Goal: Transaction & Acquisition: Purchase product/service

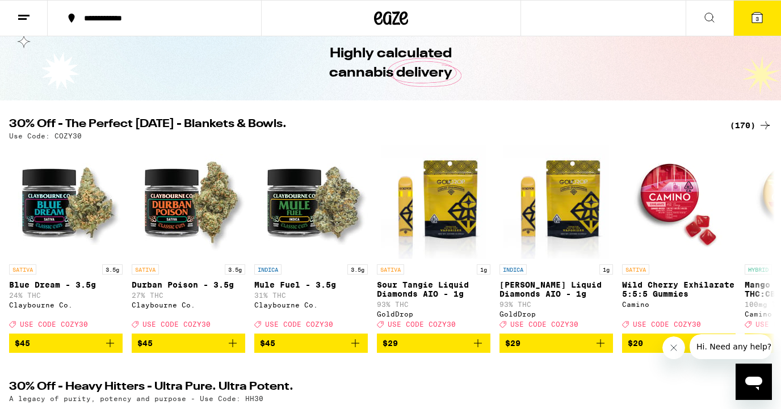
scroll to position [45, 0]
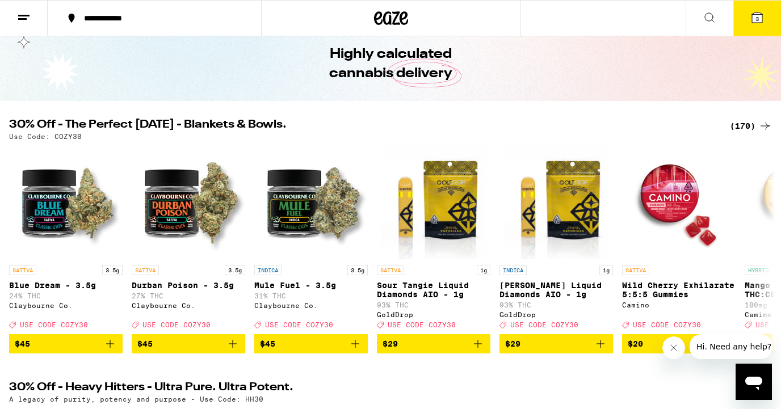
click at [756, 25] on button "3" at bounding box center [757, 18] width 48 height 35
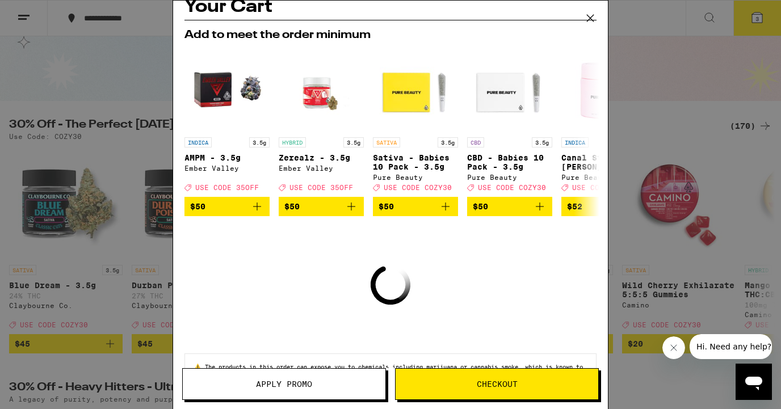
scroll to position [64, 0]
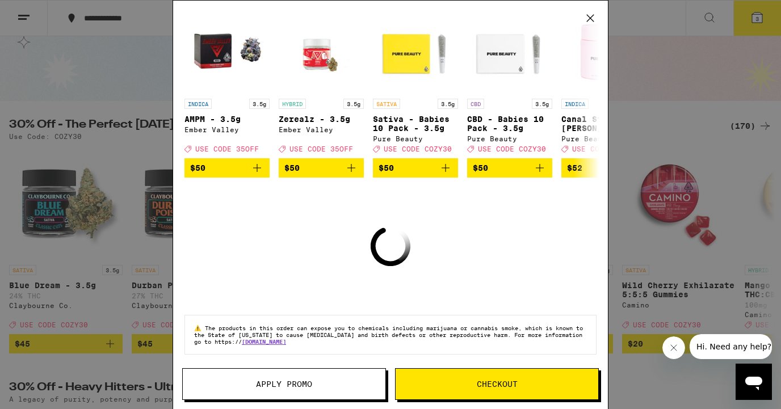
click at [585, 19] on icon at bounding box center [590, 18] width 17 height 17
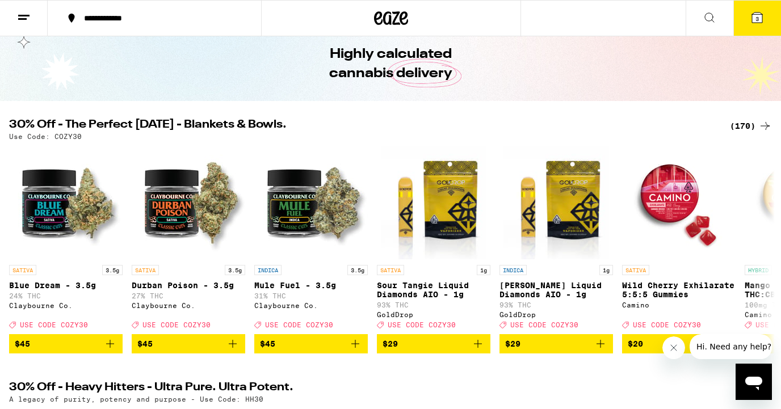
click at [746, 129] on div "(170)" at bounding box center [751, 126] width 42 height 14
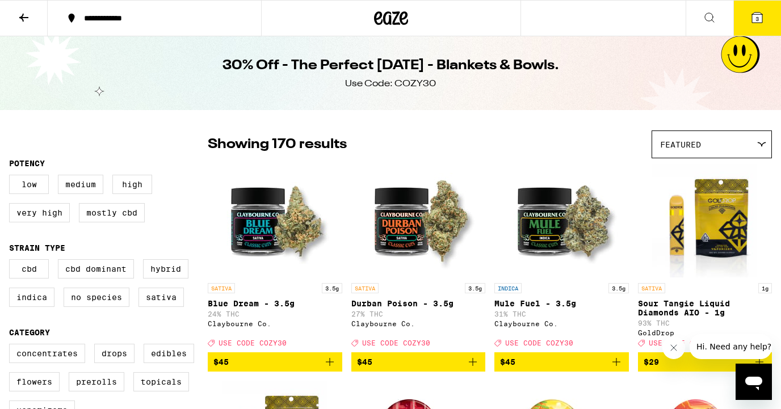
click at [740, 144] on div "Featured" at bounding box center [711, 144] width 119 height 27
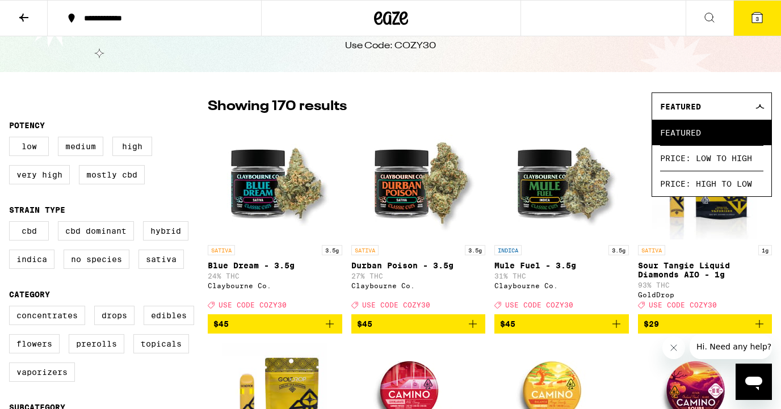
scroll to position [56, 0]
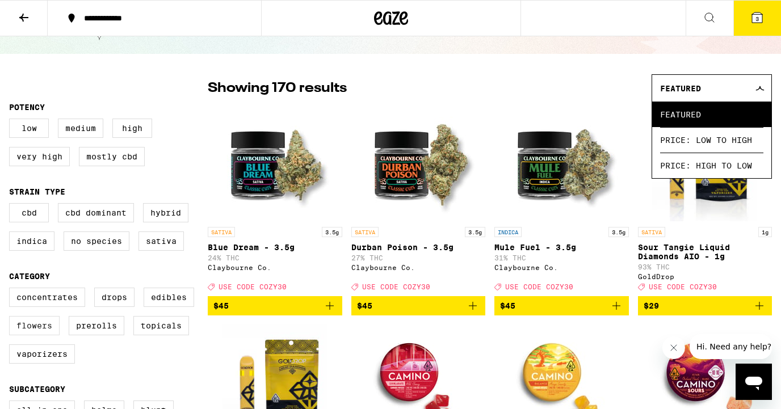
click at [32, 335] on label "Flowers" at bounding box center [34, 325] width 51 height 19
click at [12, 290] on input "Flowers" at bounding box center [11, 290] width 1 height 1
checkbox input "true"
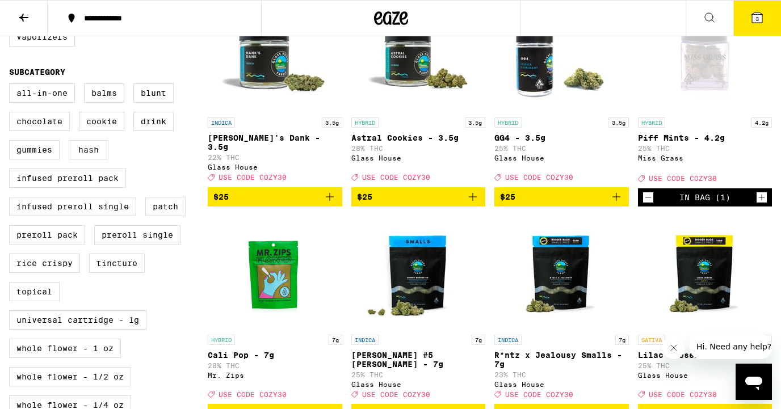
scroll to position [373, 0]
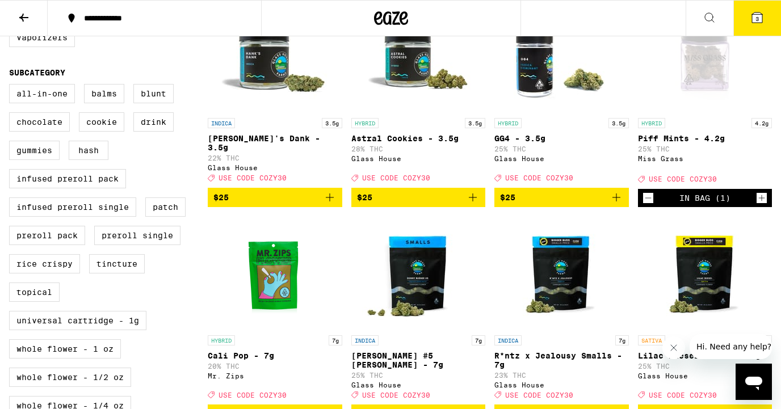
click at [475, 200] on icon "Add to bag" at bounding box center [473, 198] width 8 height 8
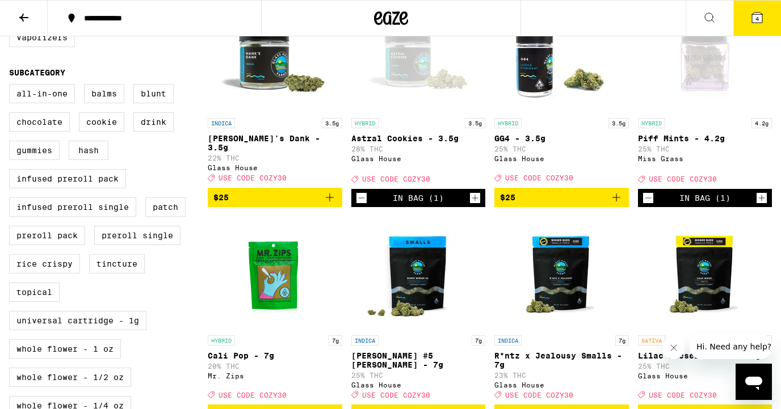
click at [758, 15] on span "4" at bounding box center [757, 18] width 3 height 7
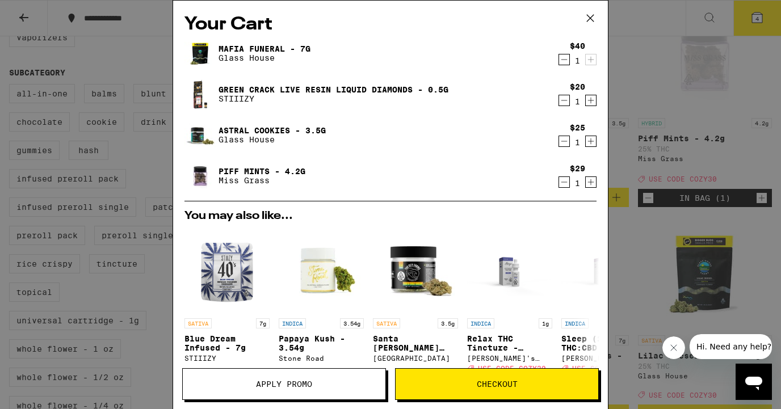
click at [564, 99] on icon "Decrement" at bounding box center [564, 101] width 10 height 14
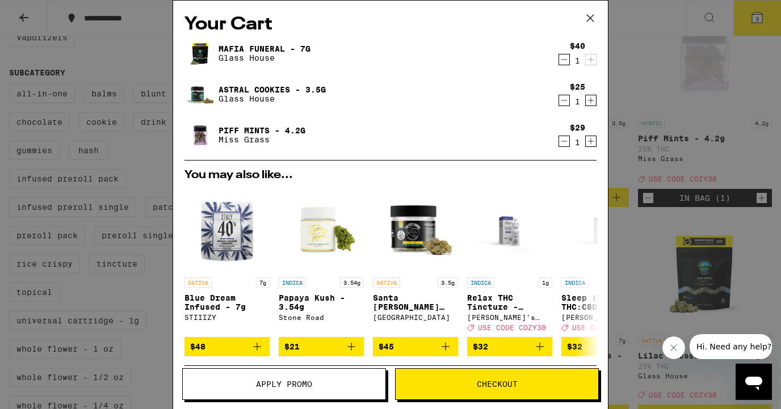
scroll to position [155, 0]
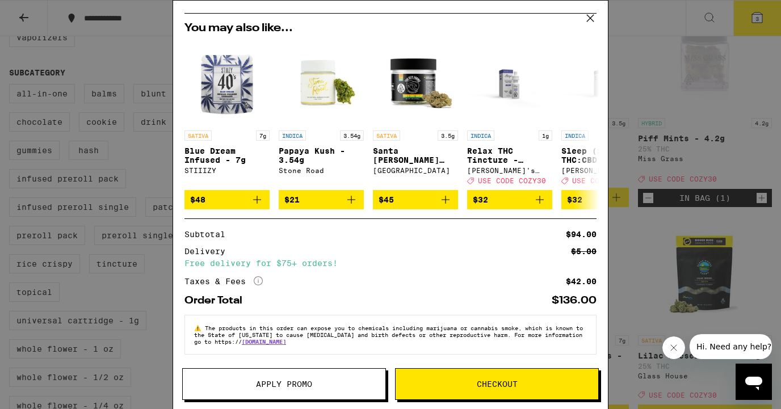
click at [259, 395] on button "Apply Promo" at bounding box center [284, 384] width 204 height 32
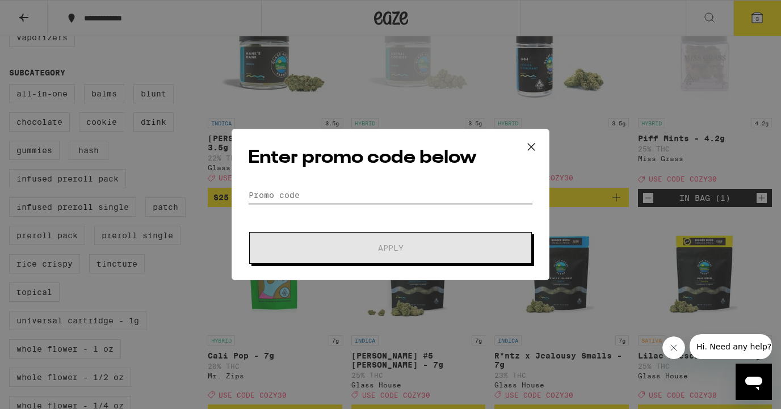
click at [311, 199] on input "Promo Code" at bounding box center [390, 195] width 285 height 17
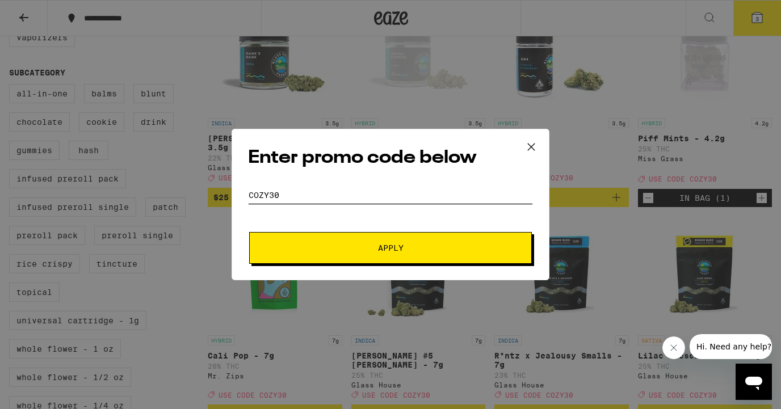
type input "COZY30"
click at [319, 258] on button "Apply" at bounding box center [390, 248] width 283 height 32
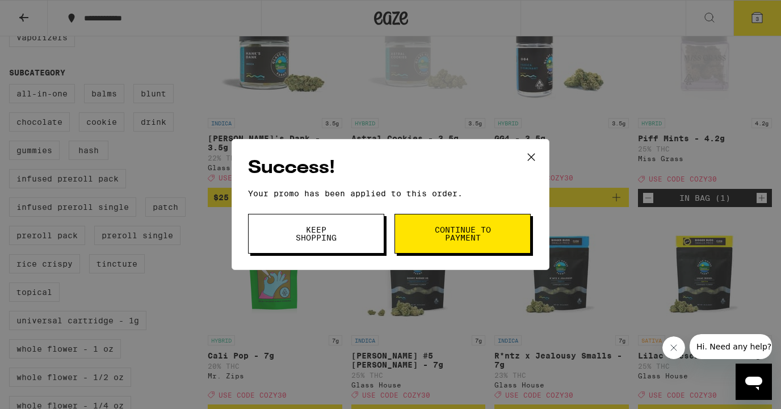
click at [448, 226] on span "Continue to payment" at bounding box center [463, 234] width 58 height 16
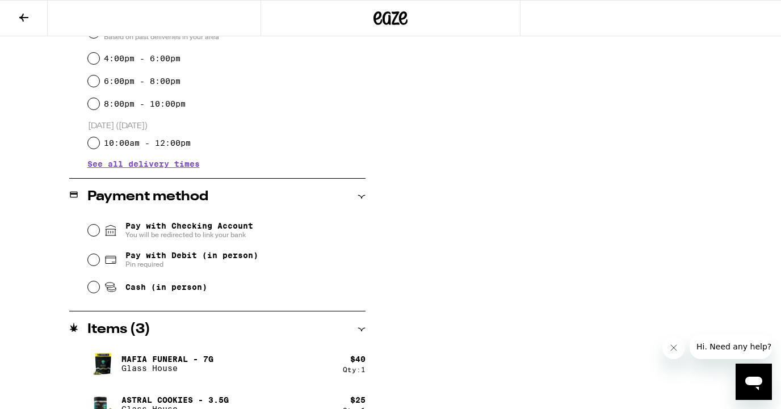
scroll to position [409, 0]
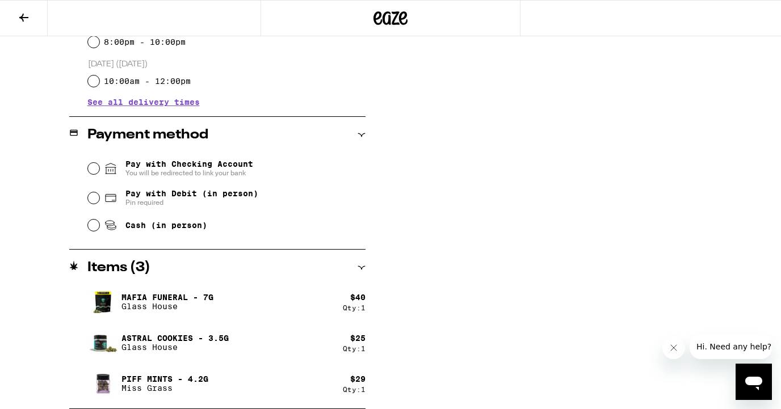
click at [199, 230] on span "Cash (in person)" at bounding box center [166, 225] width 82 height 9
click at [99, 231] on input "Cash (in person)" at bounding box center [93, 225] width 11 height 11
radio input "true"
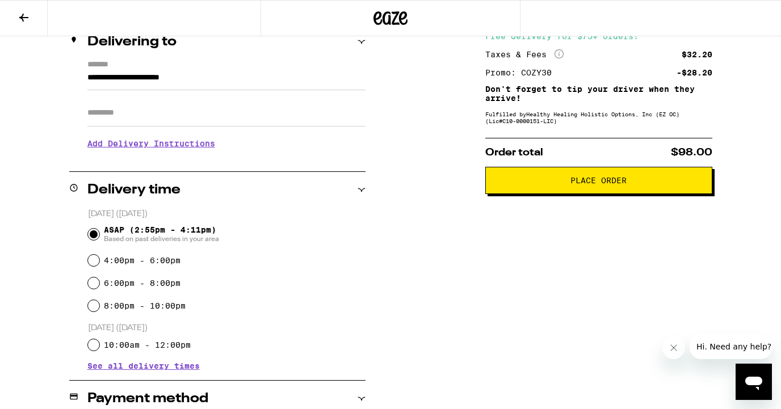
scroll to position [0, 0]
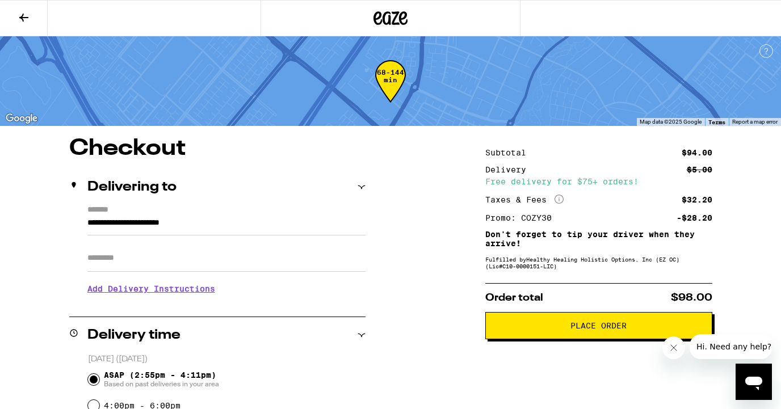
click at [190, 295] on h3 "Add Delivery Instructions" at bounding box center [226, 289] width 278 height 26
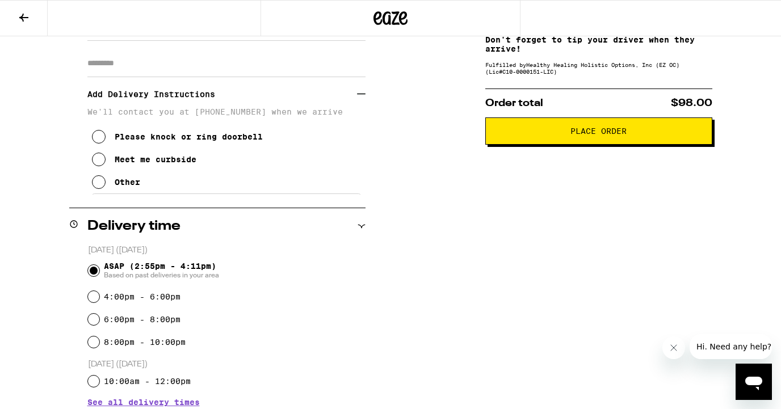
scroll to position [266, 0]
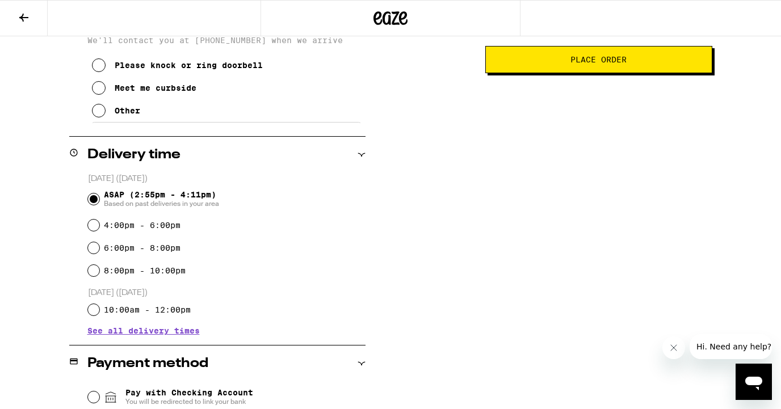
click at [129, 115] on div "Other" at bounding box center [128, 110] width 26 height 9
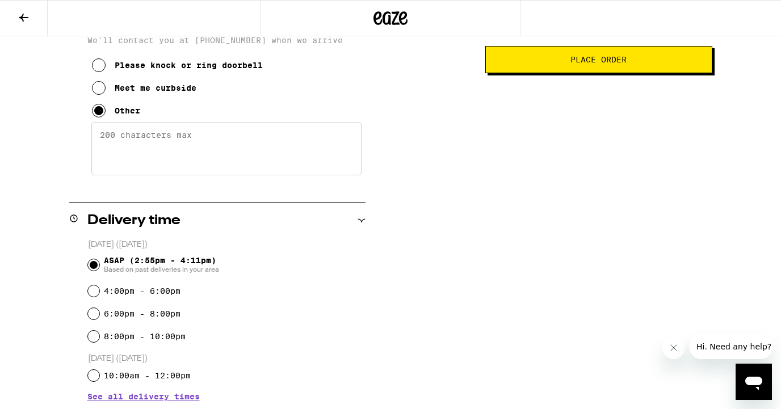
click at [133, 143] on textarea "Enter any other delivery instructions you want driver to know" at bounding box center [226, 148] width 270 height 53
click at [153, 141] on textarea "Please meat me by the garage in the back" at bounding box center [226, 148] width 270 height 53
type textarea "Please meet me by the garage in the back"
click at [527, 136] on div "Subtotal $94.00 Delivery $5.00 Free delivery for $75+ orders! Taxes & Fees More…" at bounding box center [598, 287] width 227 height 833
click at [613, 64] on span "Place Order" at bounding box center [599, 60] width 56 height 8
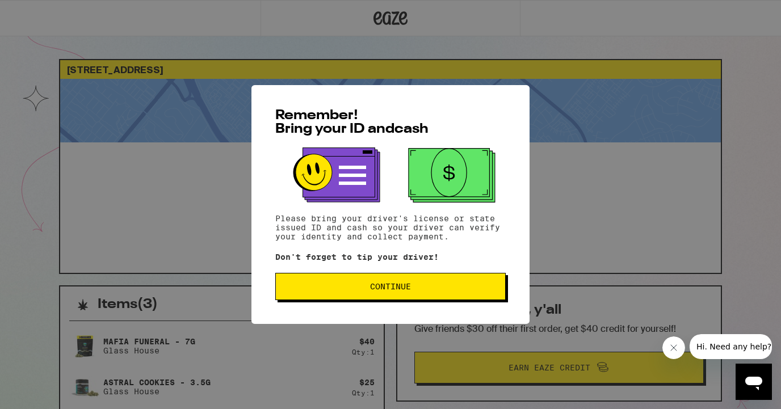
click at [446, 279] on button "Continue" at bounding box center [390, 286] width 230 height 27
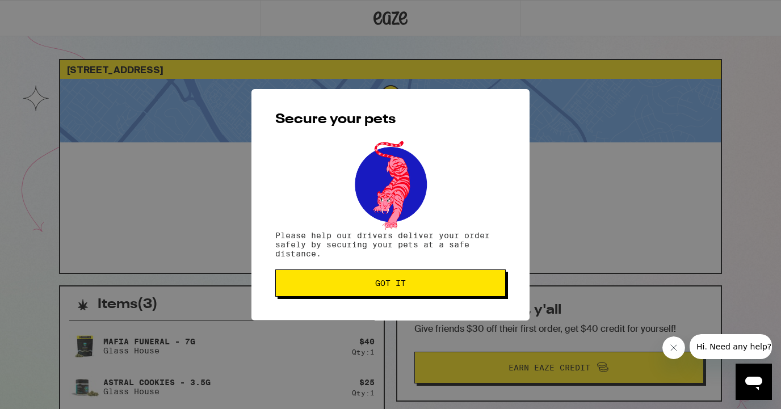
click at [446, 279] on button "Got it" at bounding box center [390, 283] width 230 height 27
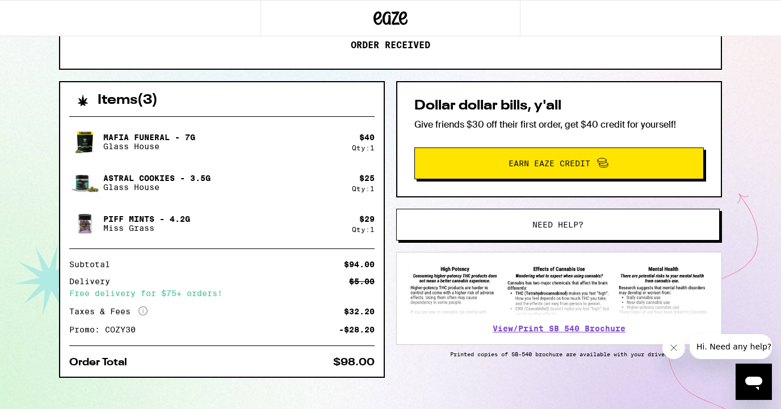
scroll to position [219, 0]
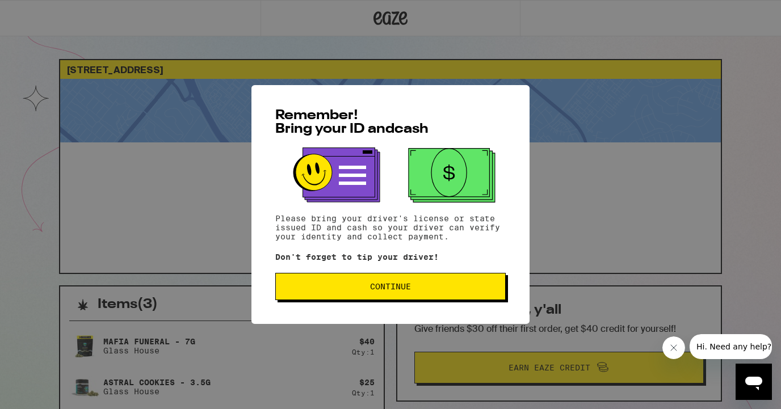
click at [442, 282] on button "Continue" at bounding box center [390, 286] width 230 height 27
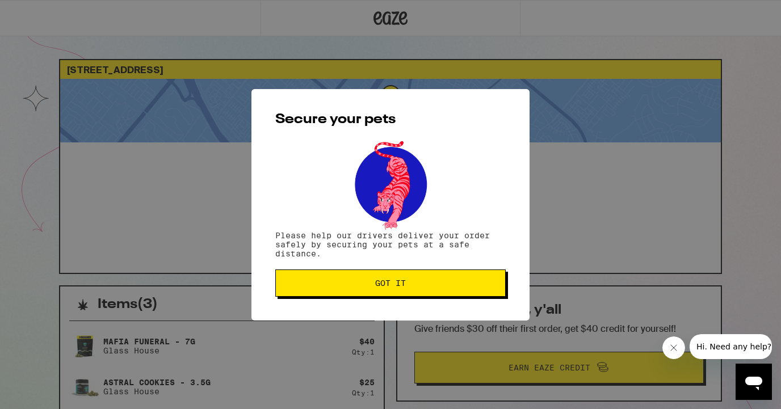
click at [442, 282] on span "Got it" at bounding box center [390, 283] width 211 height 8
